Goal: Task Accomplishment & Management: Complete application form

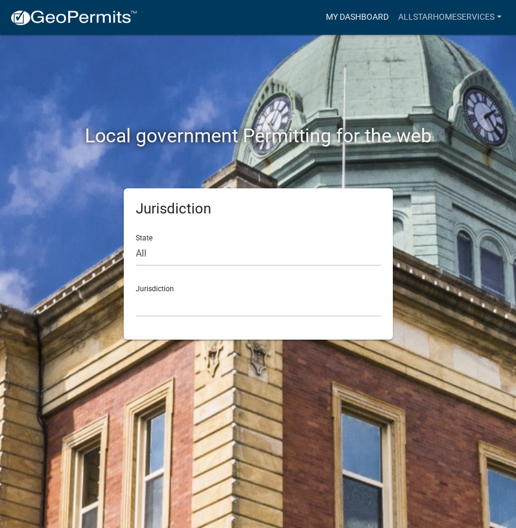
click at [371, 17] on link "My Dashboard" at bounding box center [357, 17] width 72 height 23
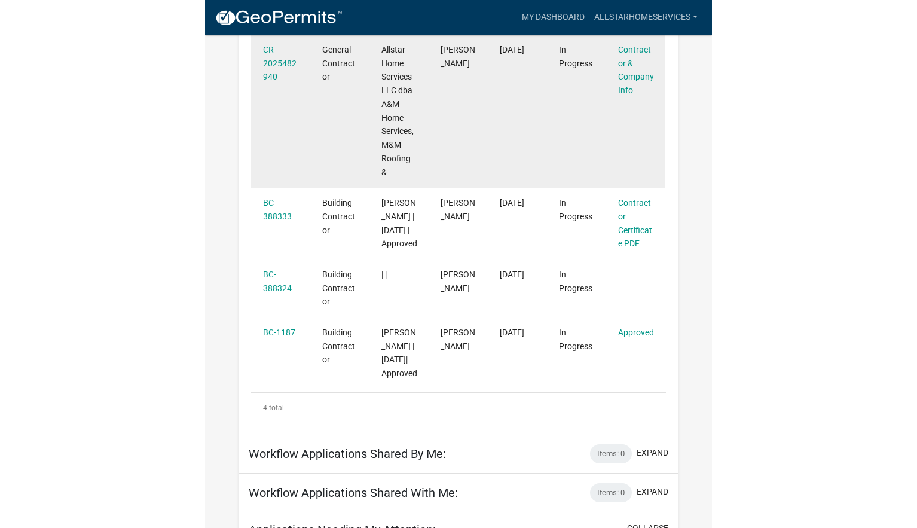
scroll to position [264, 0]
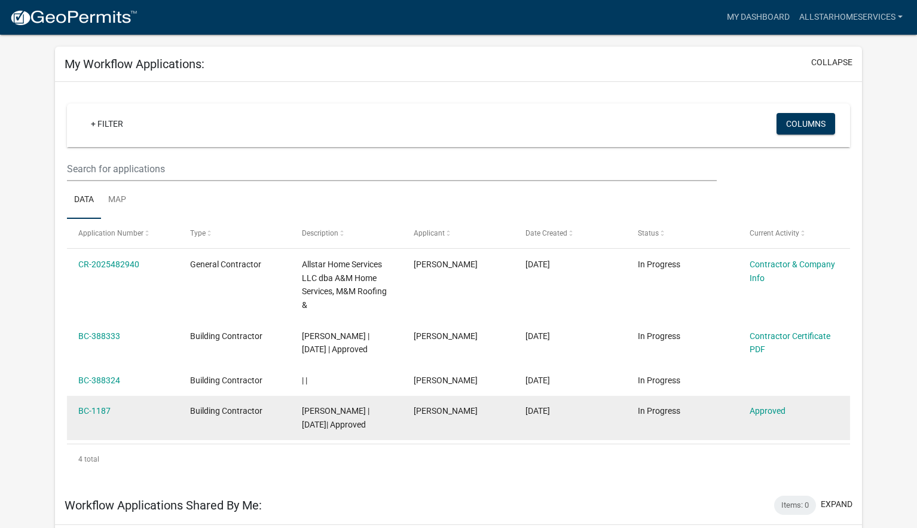
scroll to position [45, 0]
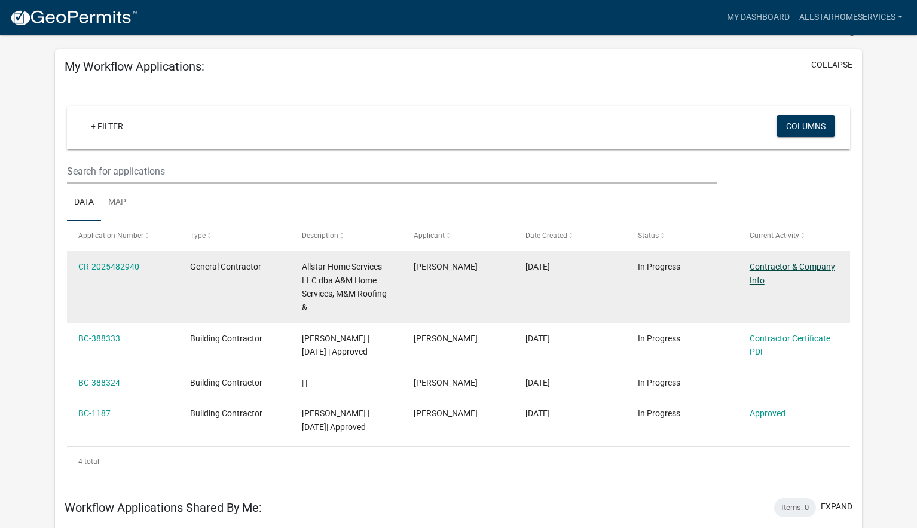
click at [515, 270] on link "Contractor & Company Info" at bounding box center [791, 273] width 85 height 23
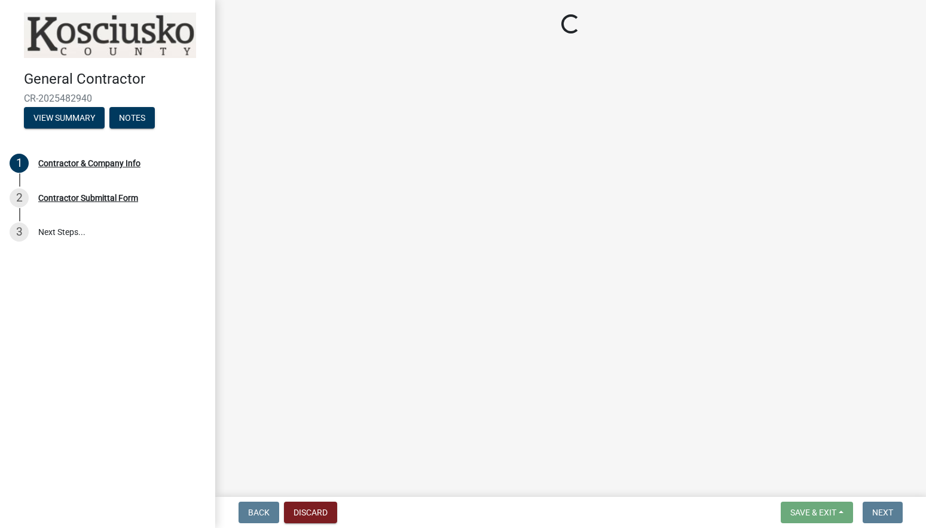
select select "IN"
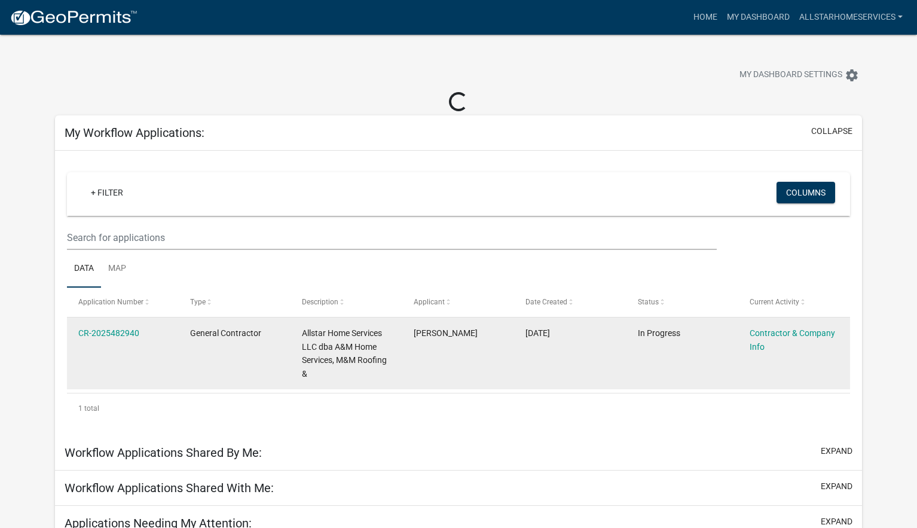
click at [515, 365] on datatable-body-cell "[DATE]" at bounding box center [570, 353] width 112 height 72
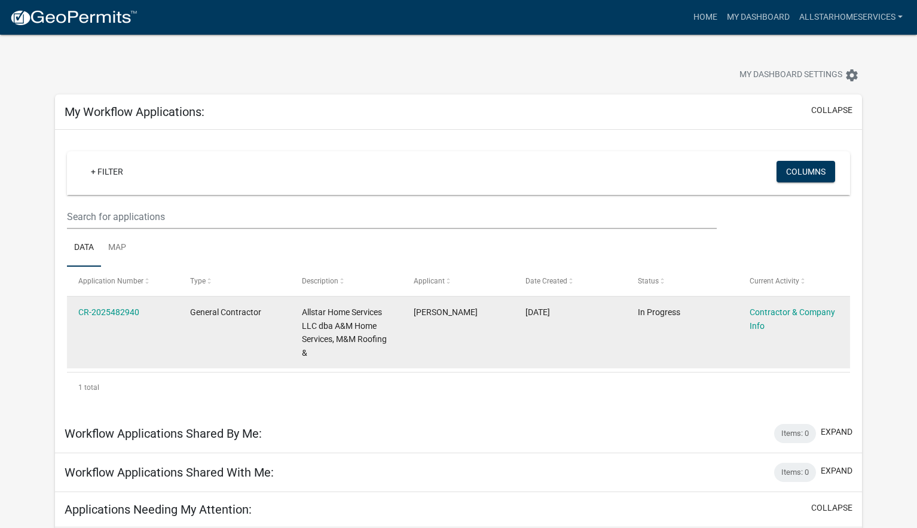
click at [115, 331] on datatable-body-cell "CR-2025482940" at bounding box center [123, 332] width 112 height 72
click at [115, 314] on link "CR-2025482940" at bounding box center [108, 312] width 61 height 10
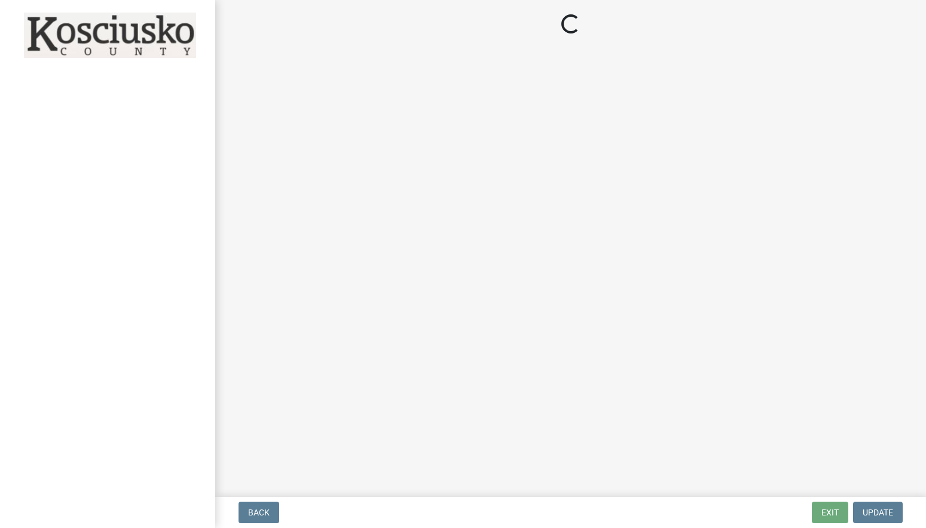
select select "IN"
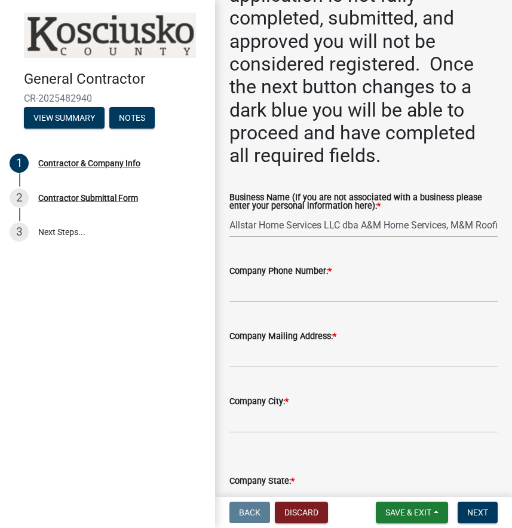
scroll to position [252, 0]
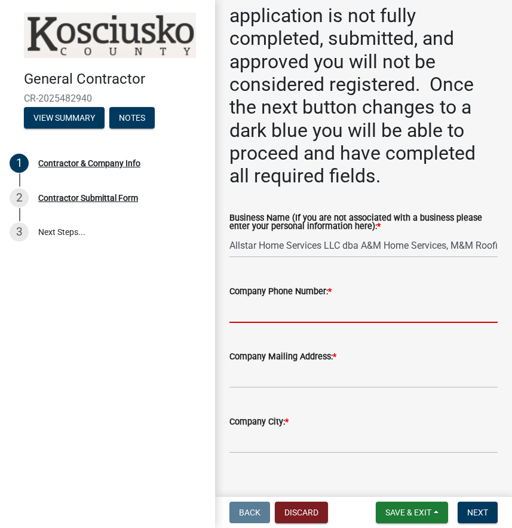
click at [287, 307] on input "Company Phone Number: *" at bounding box center [364, 310] width 268 height 25
type input "8445542367"
click at [256, 374] on input "Company Mailing Address: *" at bounding box center [364, 375] width 268 height 25
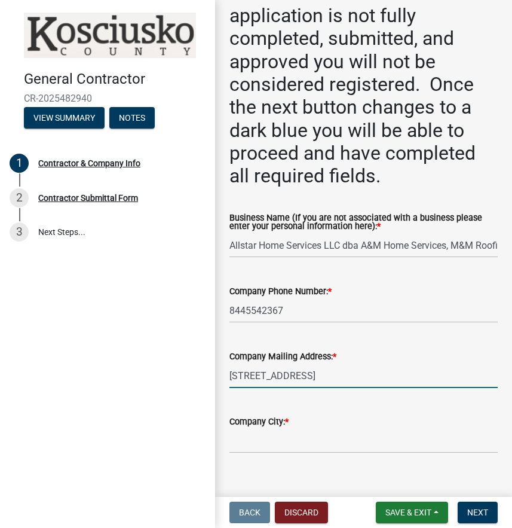
type input "[STREET_ADDRESS]"
type input "Maple Plain"
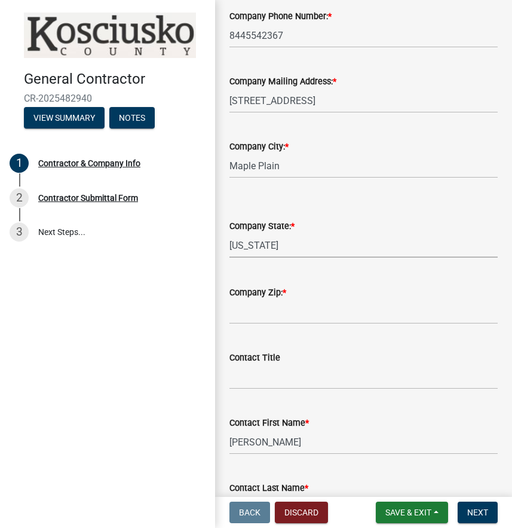
click at [324, 245] on select "Select Item... [US_STATE] [US_STATE] [US_STATE] [US_STATE] [US_STATE] [US_STATE…" at bounding box center [364, 245] width 268 height 25
select select "MN"
click at [230, 233] on select "Select Item... [US_STATE] [US_STATE] [US_STATE] [US_STATE] [US_STATE] [US_STATE…" at bounding box center [364, 245] width 268 height 25
click at [289, 313] on input "Company Zip: *" at bounding box center [364, 311] width 268 height 25
type input "55359"
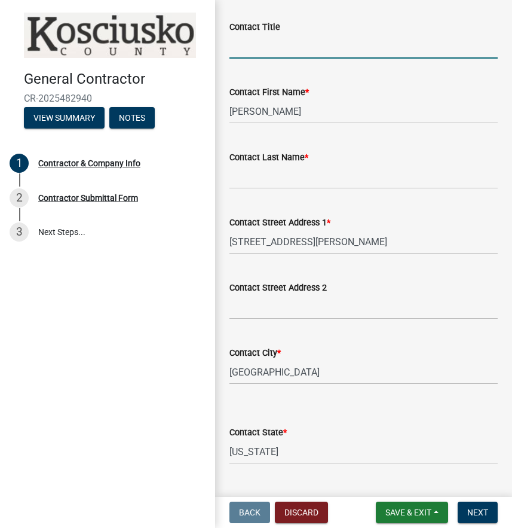
scroll to position [806, 0]
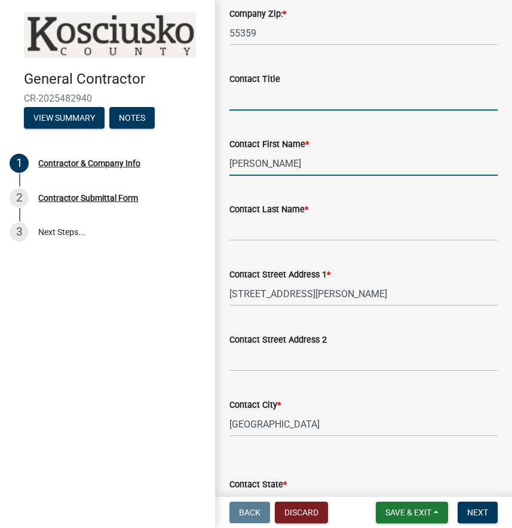
click at [265, 173] on input "[PERSON_NAME]" at bounding box center [364, 163] width 268 height 25
drag, startPoint x: 264, startPoint y: 165, endPoint x: 220, endPoint y: 163, distance: 43.7
click at [220, 163] on div "Contractor & Company Info share Share In completing the contractor registration…" at bounding box center [363, 69] width 297 height 1720
type input "[PERSON_NAME]"
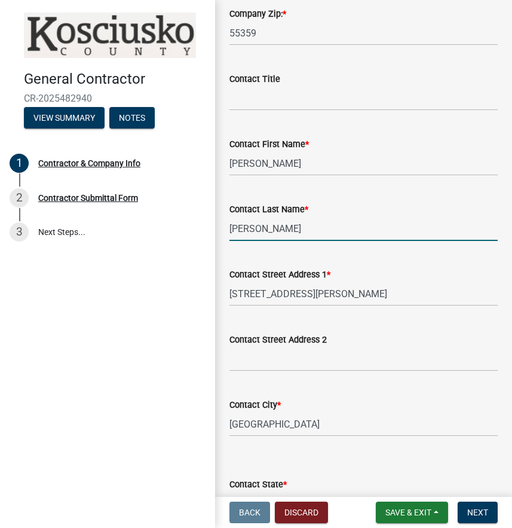
type input "[PERSON_NAME]"
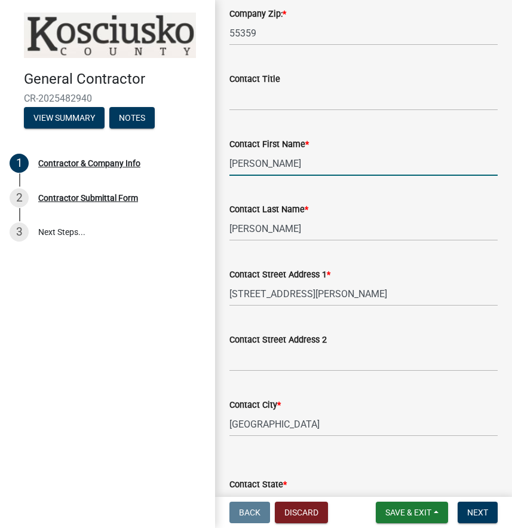
drag, startPoint x: 263, startPoint y: 160, endPoint x: 224, endPoint y: 160, distance: 38.8
click at [224, 160] on div "Contact First Name * [PERSON_NAME]" at bounding box center [364, 148] width 286 height 56
type input "[PERSON_NAME]"
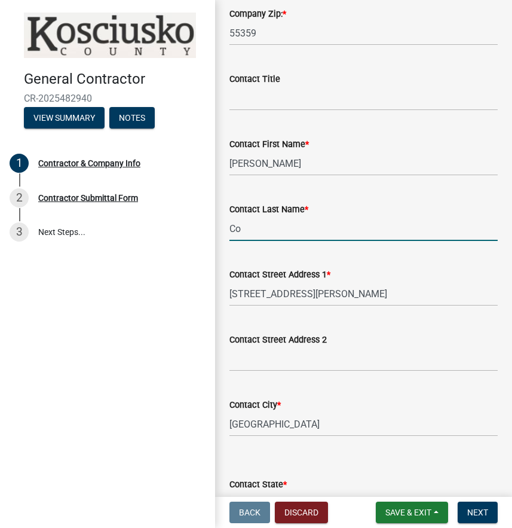
type input "C"
type input "[PERSON_NAME]"
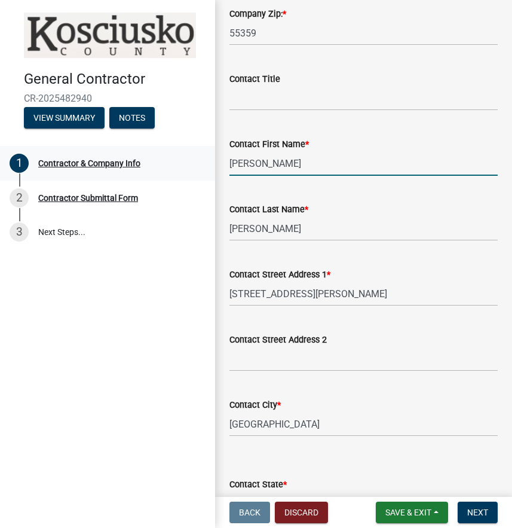
drag, startPoint x: 277, startPoint y: 163, endPoint x: 154, endPoint y: 152, distance: 123.0
click at [154, 152] on div "General Contractor CR-2025482940 View Summary Notes 1 Contractor & Company Info…" at bounding box center [256, 264] width 512 height 528
type input "[PERSON_NAME]"
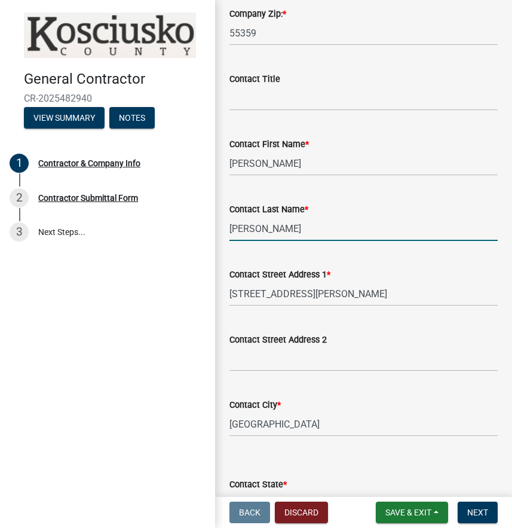
type input "[PERSON_NAME]"
click at [392, 195] on div "Contact Last Name * [PERSON_NAME]" at bounding box center [364, 213] width 268 height 56
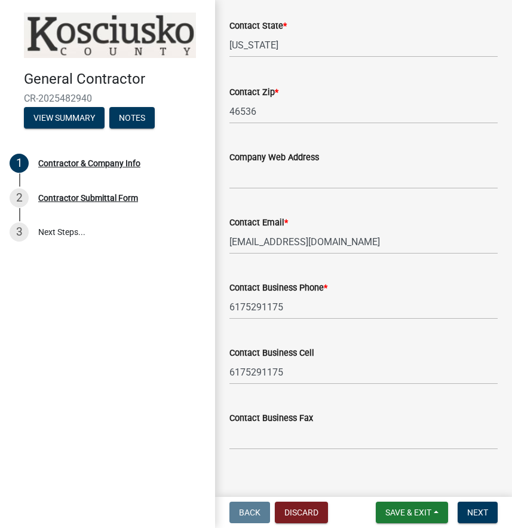
scroll to position [1278, 0]
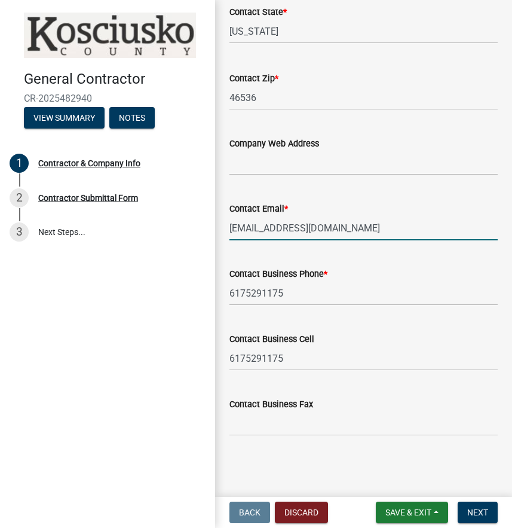
click at [366, 228] on input "[EMAIL_ADDRESS][DOMAIN_NAME]" at bounding box center [364, 228] width 268 height 25
drag, startPoint x: 363, startPoint y: 227, endPoint x: 213, endPoint y: 225, distance: 150.0
click at [222, 223] on div "Contact Email * [EMAIL_ADDRESS][DOMAIN_NAME]" at bounding box center [364, 213] width 286 height 56
type input "[EMAIL_ADDRESS][DOMAIN_NAME]"
click at [299, 474] on main "Contractor & Company Info share Share In completing the contractor registration…" at bounding box center [363, 246] width 297 height 492
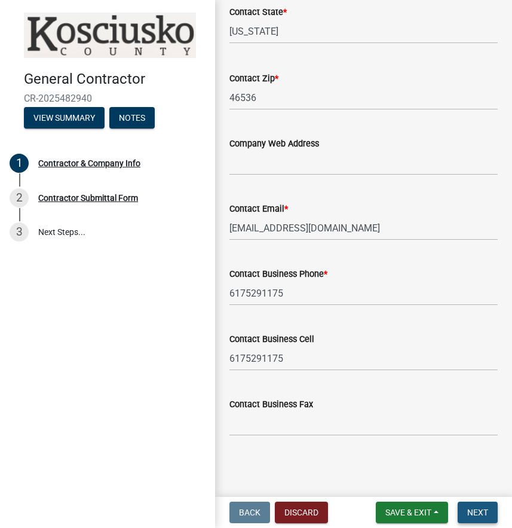
click at [485, 511] on span "Next" at bounding box center [477, 512] width 21 height 10
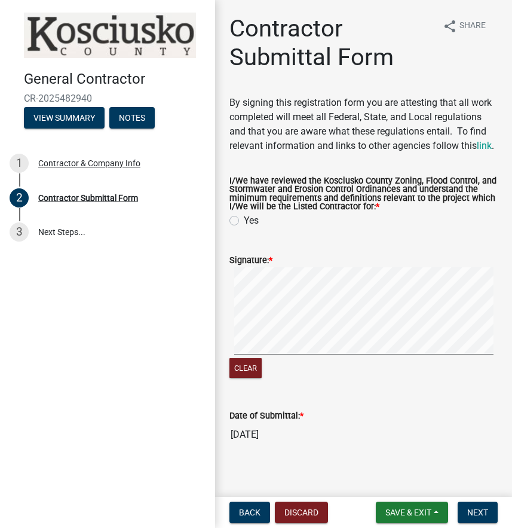
click at [244, 228] on label "Yes" at bounding box center [251, 220] width 15 height 14
click at [244, 221] on input "Yes" at bounding box center [248, 217] width 8 height 8
radio input "true"
click at [255, 378] on button "Clear" at bounding box center [246, 368] width 32 height 20
click at [249, 378] on button "Clear" at bounding box center [246, 368] width 32 height 20
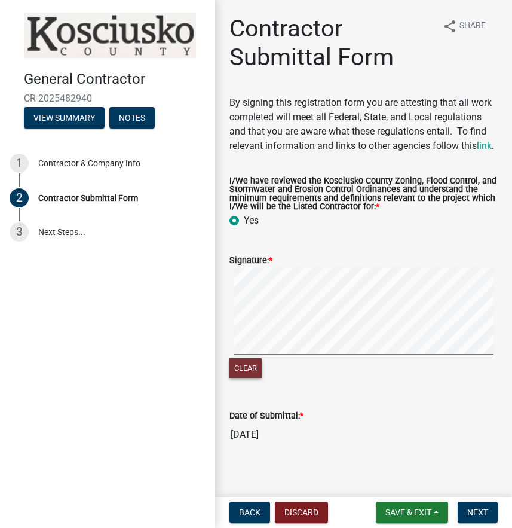
click at [250, 377] on button "Clear" at bounding box center [246, 368] width 32 height 20
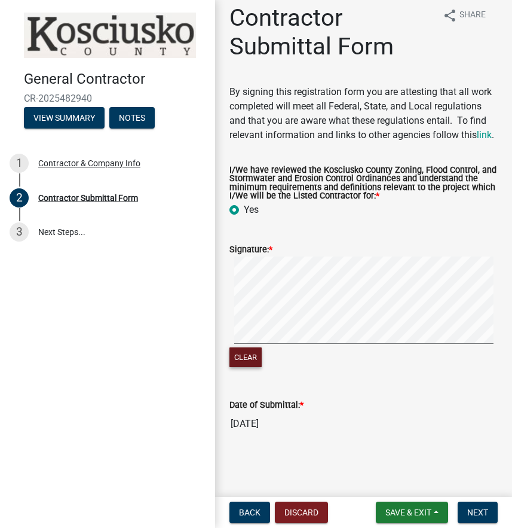
scroll to position [25, 0]
click at [478, 512] on span "Next" at bounding box center [477, 512] width 21 height 10
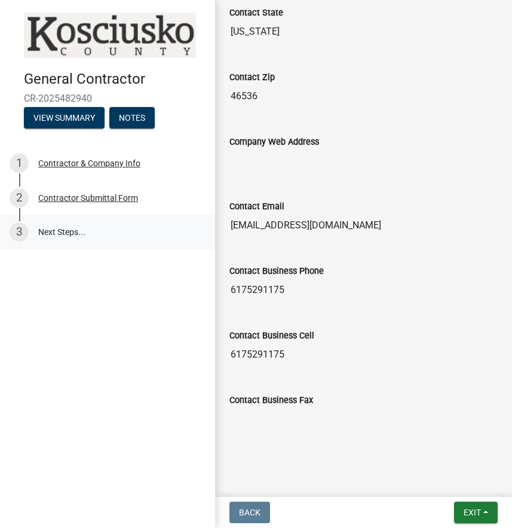
scroll to position [1338, 0]
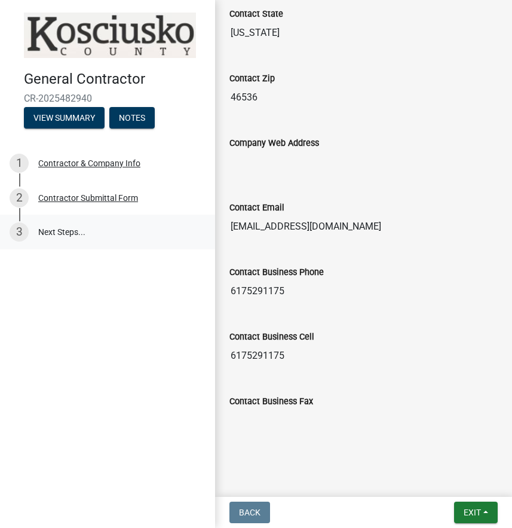
click at [100, 236] on link "3 Next Steps..." at bounding box center [107, 232] width 215 height 35
click at [78, 116] on button "View Summary" at bounding box center [64, 118] width 81 height 22
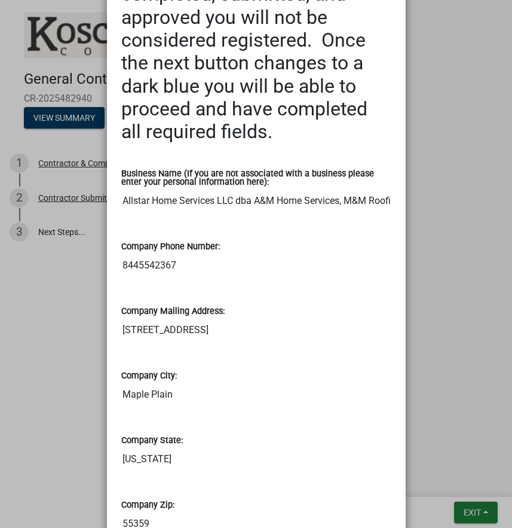
scroll to position [0, 0]
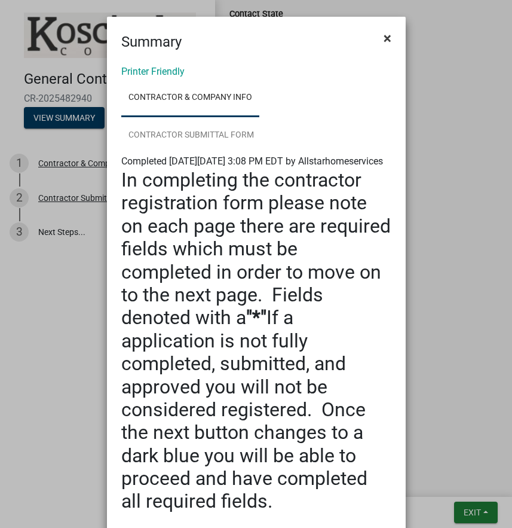
click at [384, 41] on span "×" at bounding box center [388, 38] width 8 height 17
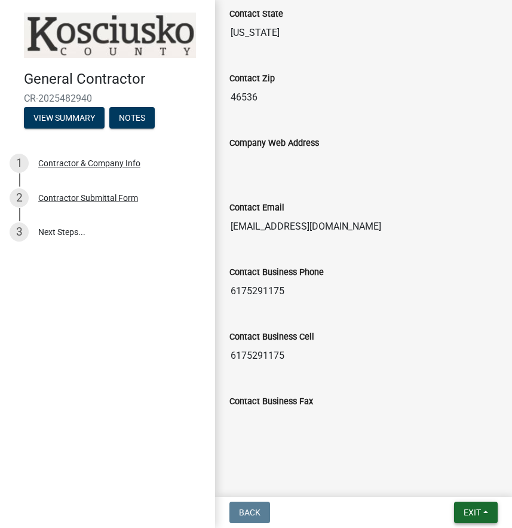
click at [471, 506] on button "Exit" at bounding box center [476, 512] width 44 height 22
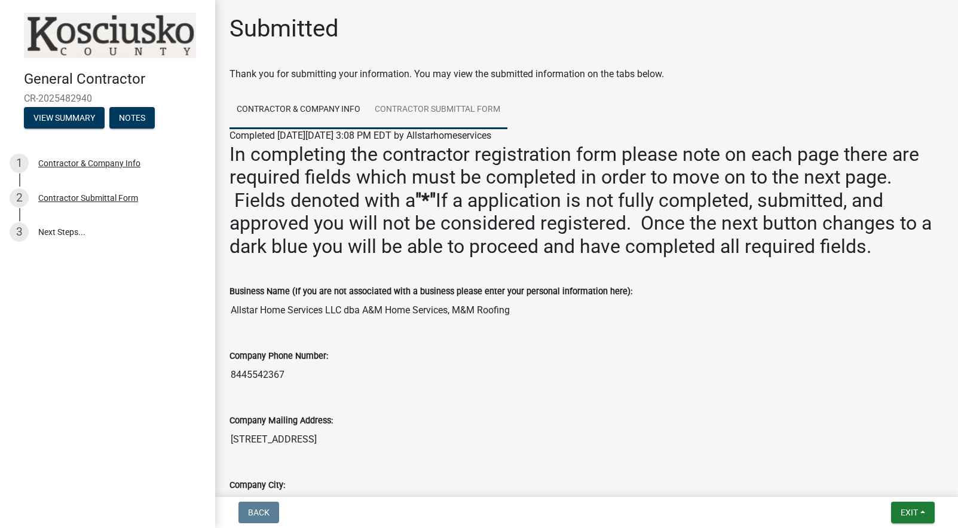
click at [433, 108] on link "Contractor Submittal Form" at bounding box center [438, 110] width 140 height 38
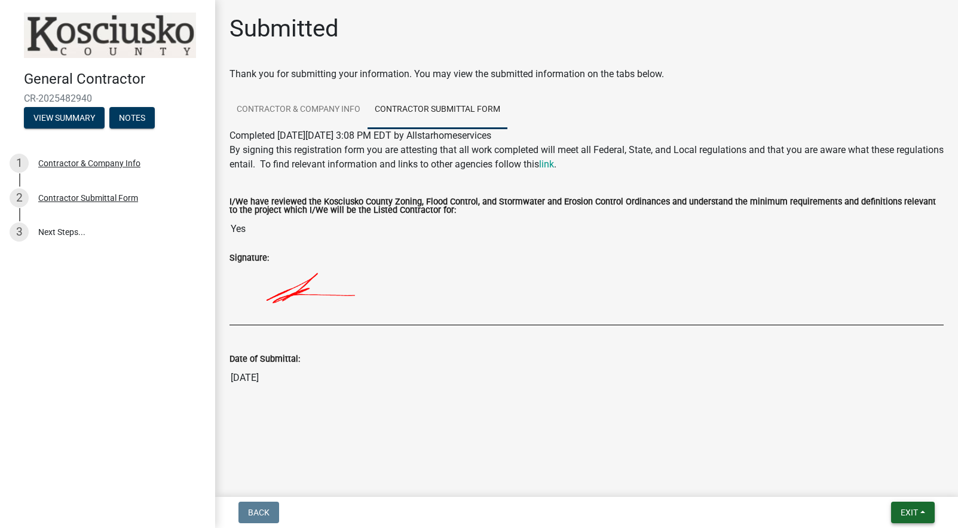
click at [515, 514] on span "Exit" at bounding box center [909, 512] width 17 height 10
click at [515, 484] on button "Save & Exit" at bounding box center [888, 481] width 96 height 29
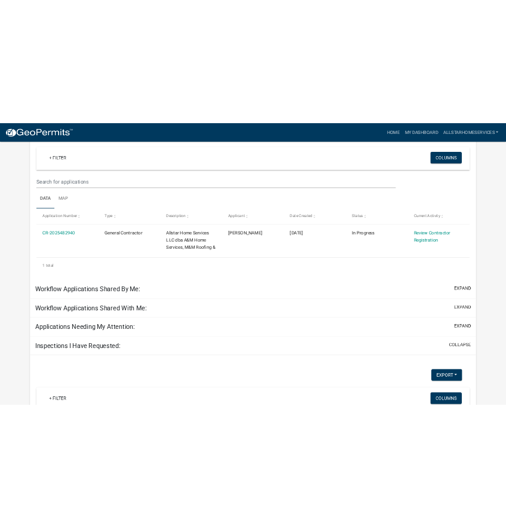
scroll to position [108, 0]
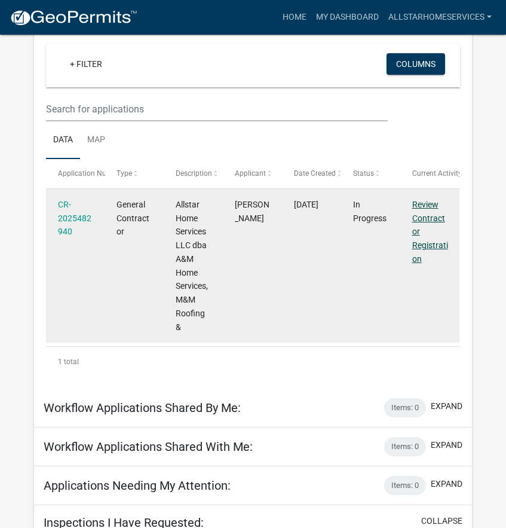
click at [428, 216] on link "Review Contractor Registration" at bounding box center [430, 232] width 36 height 64
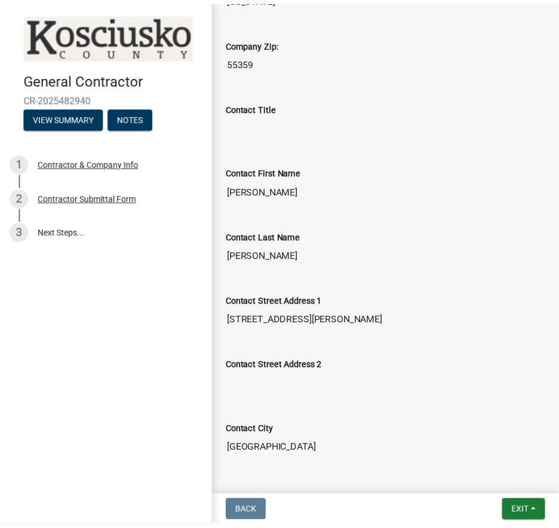
scroll to position [769, 0]
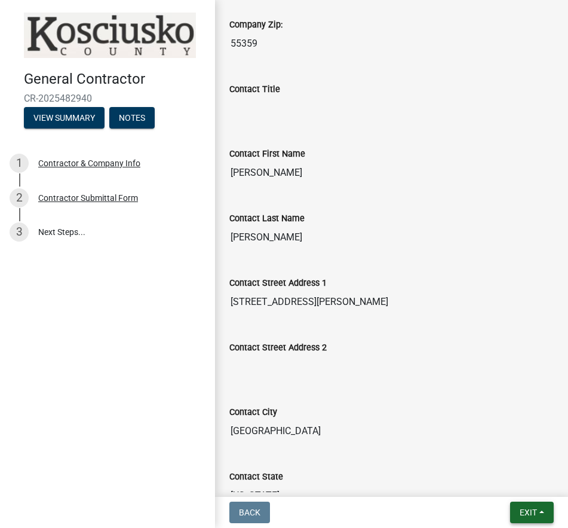
click at [515, 514] on span "Exit" at bounding box center [528, 512] width 17 height 10
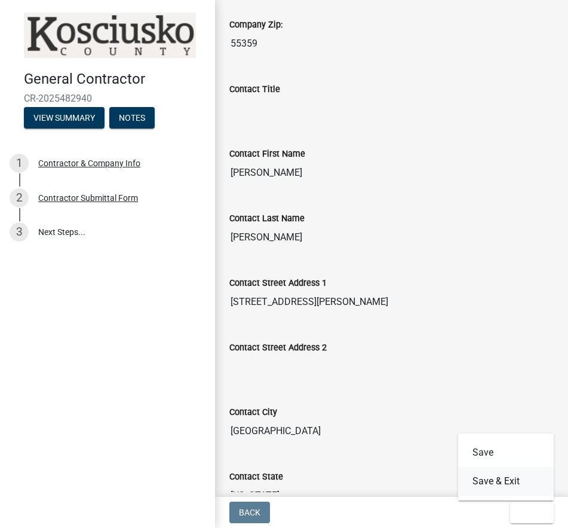
click at [515, 489] on button "Save & Exit" at bounding box center [506, 481] width 96 height 29
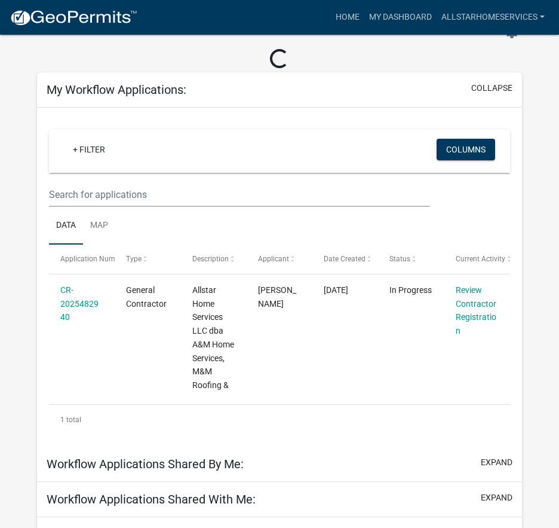
scroll to position [44, 0]
